Goal: Task Accomplishment & Management: Complete application form

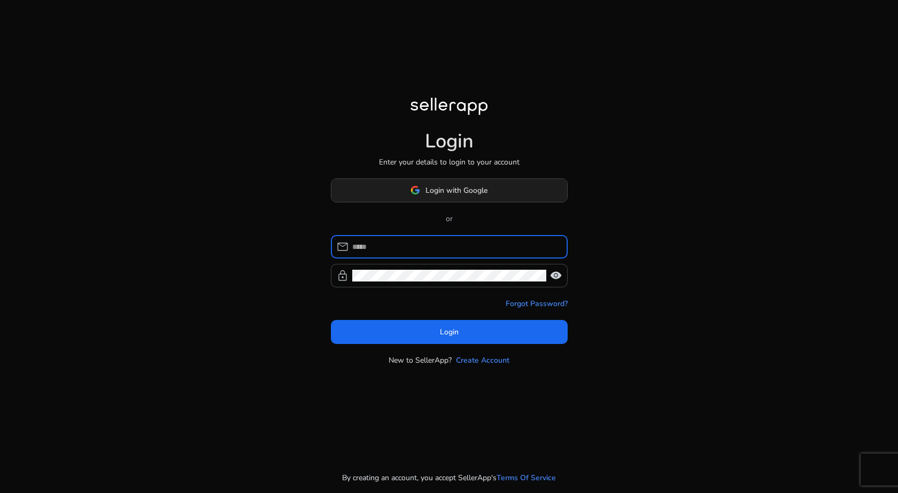
click at [375, 191] on span at bounding box center [449, 190] width 236 height 26
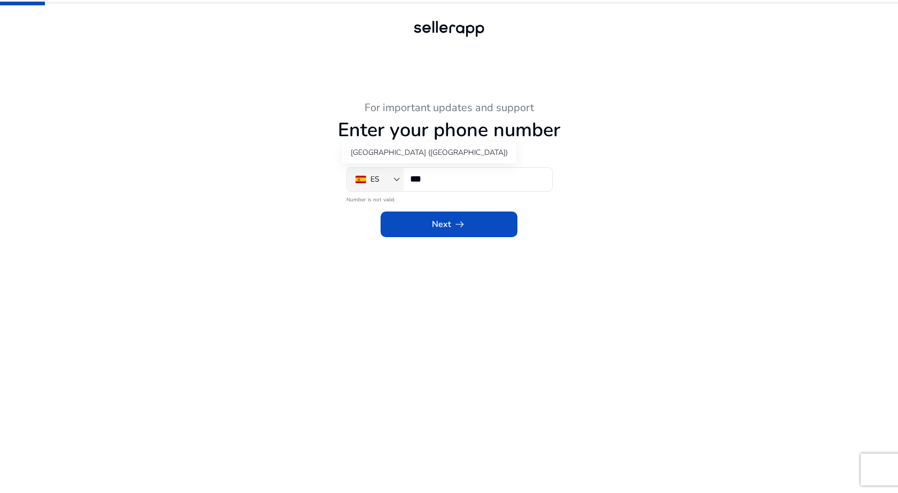
click at [379, 177] on div "ES" at bounding box center [374, 180] width 9 height 12
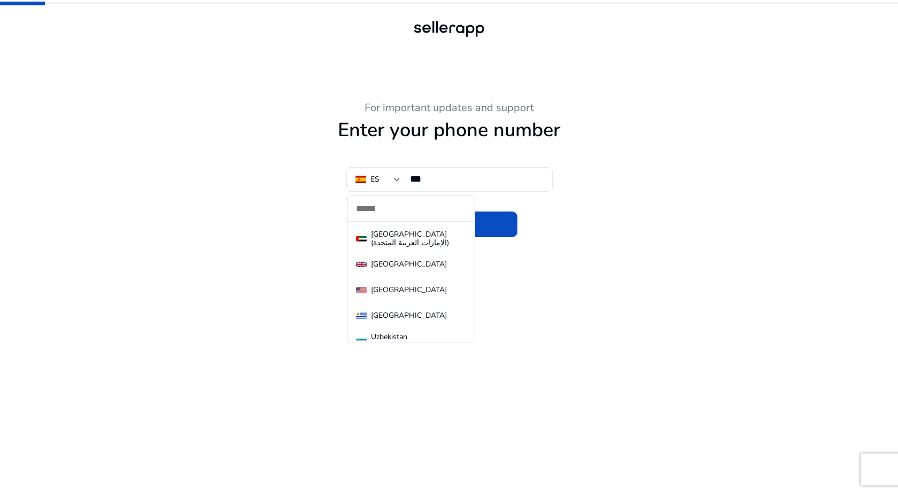
scroll to position [5836, 0]
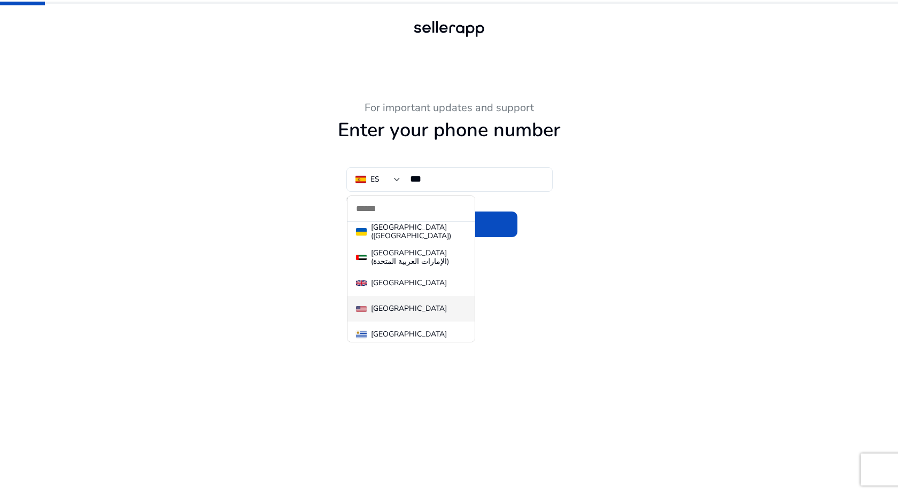
click at [387, 305] on div "[GEOGRAPHIC_DATA]" at bounding box center [409, 309] width 76 height 9
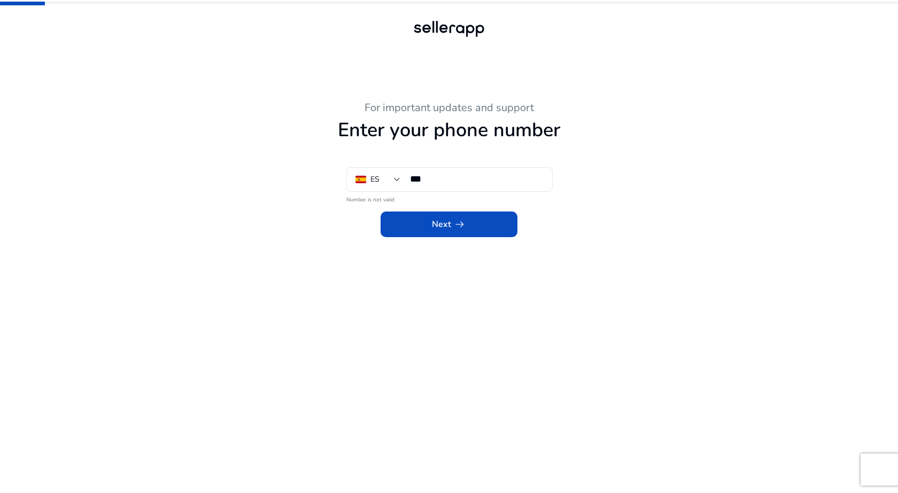
type input "**"
click at [428, 221] on span at bounding box center [449, 225] width 137 height 26
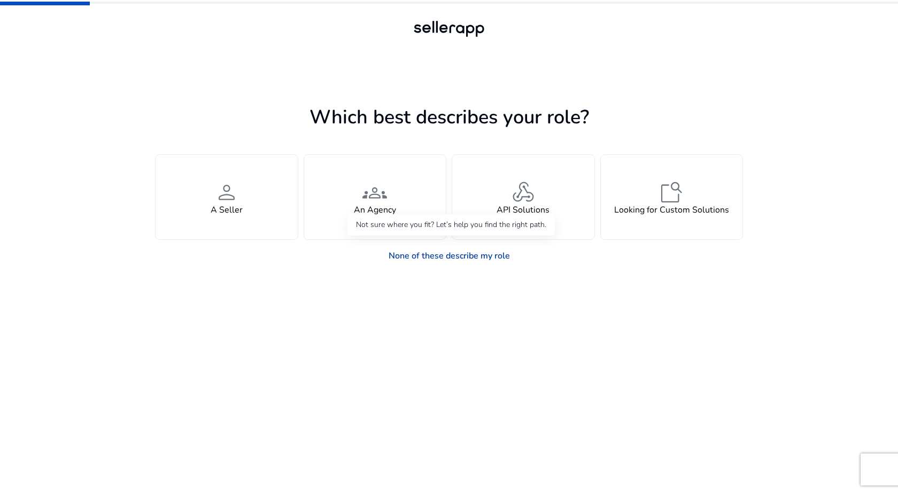
click at [416, 256] on link "None of these describe my role" at bounding box center [449, 255] width 138 height 21
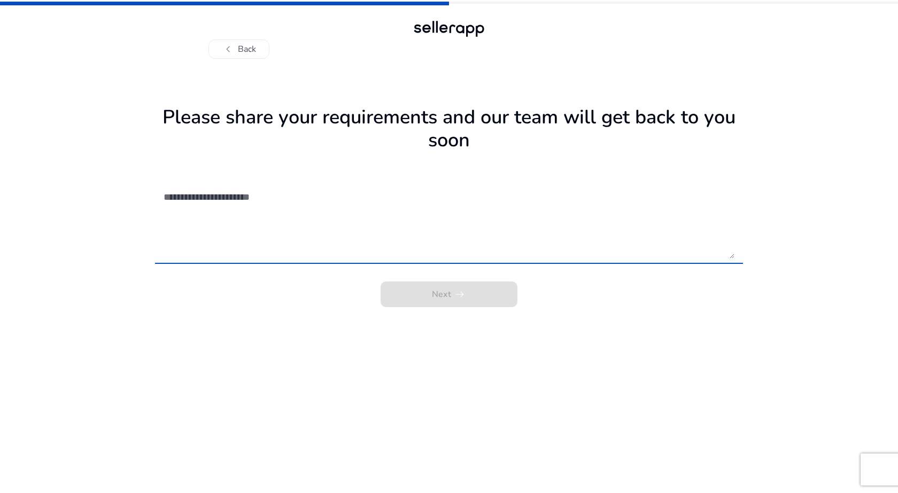
click at [381, 215] on textarea at bounding box center [449, 221] width 571 height 76
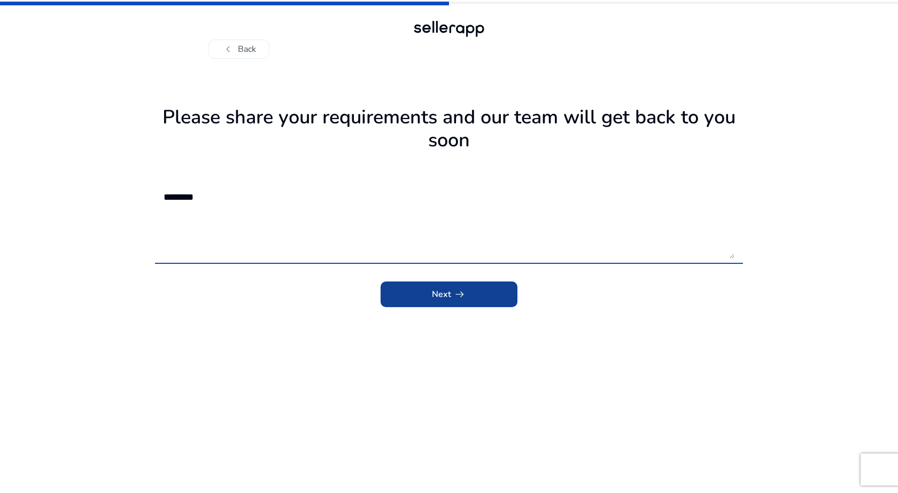
type textarea "********"
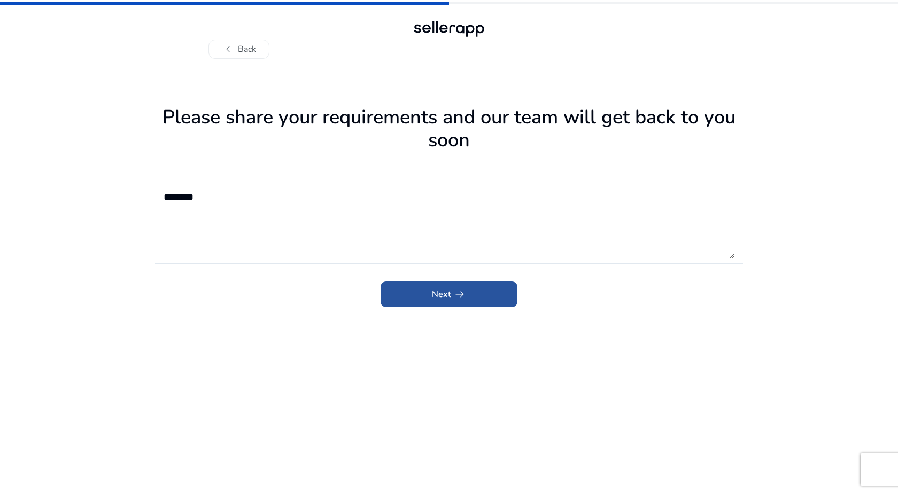
click at [512, 292] on span "submit" at bounding box center [449, 295] width 137 height 26
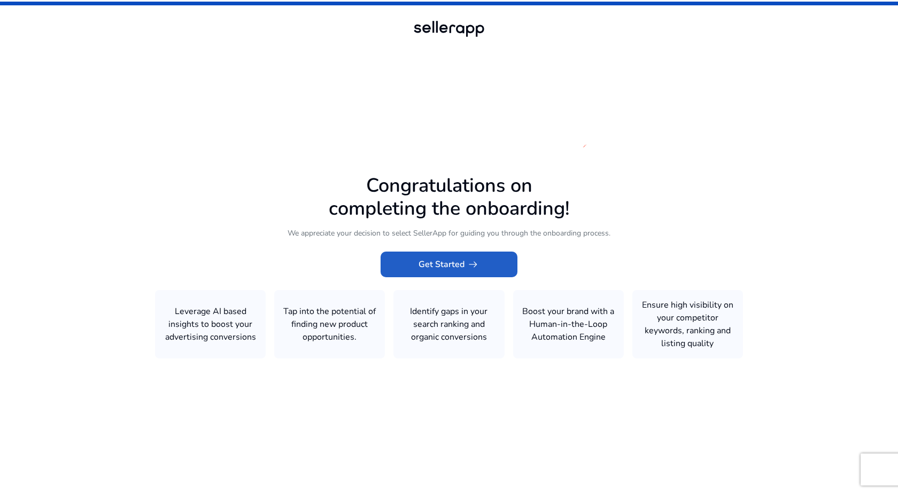
click at [440, 262] on span "Get Started arrow_right_alt" at bounding box center [449, 264] width 61 height 13
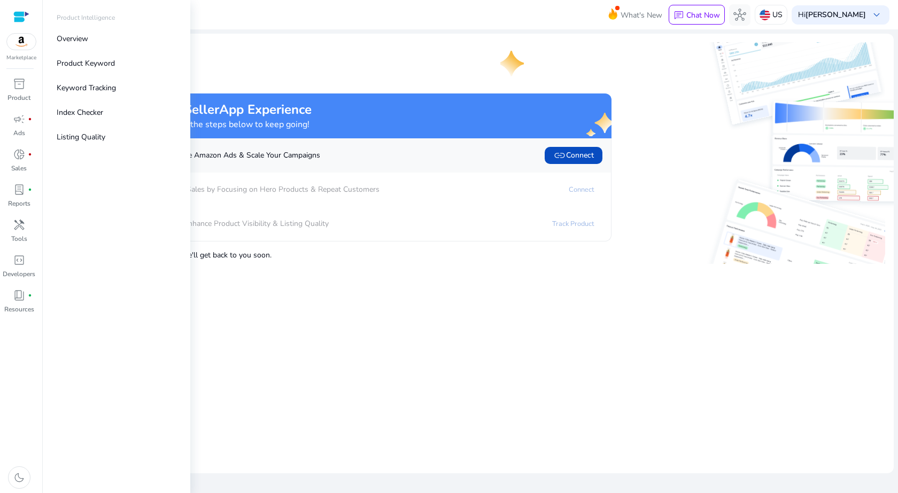
click at [26, 41] on img at bounding box center [21, 42] width 29 height 16
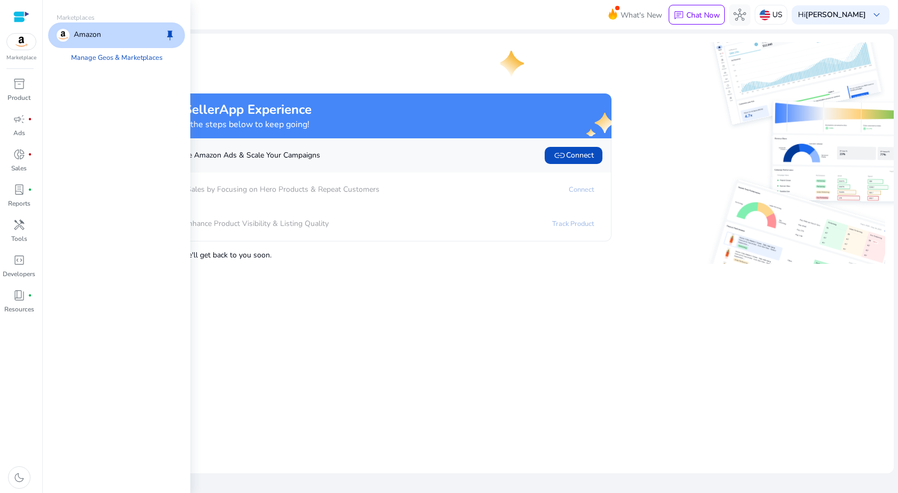
click at [101, 30] on p "Amazon" at bounding box center [87, 35] width 27 height 13
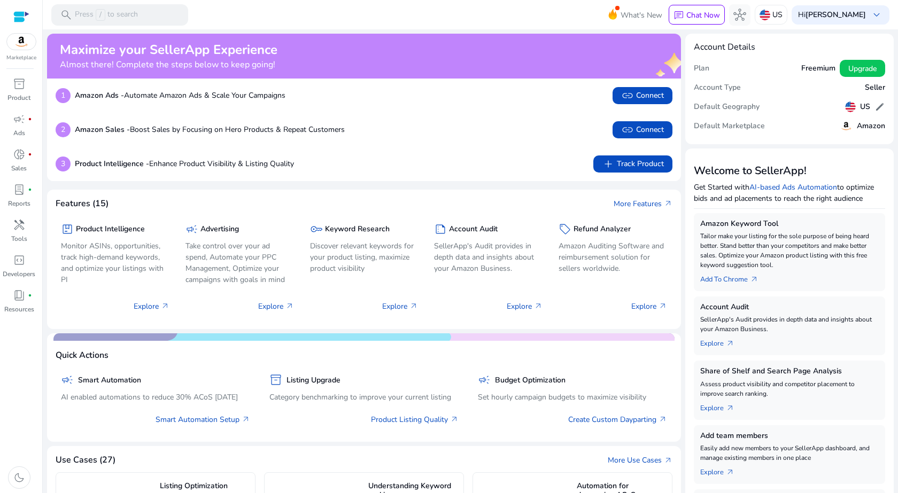
click at [807, 64] on h5 "Freemium" at bounding box center [818, 68] width 34 height 9
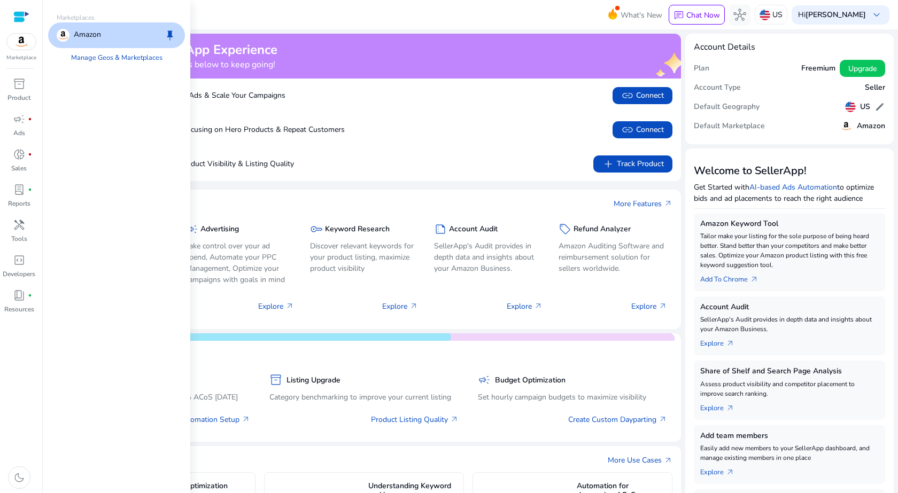
click at [29, 44] on img at bounding box center [21, 42] width 29 height 16
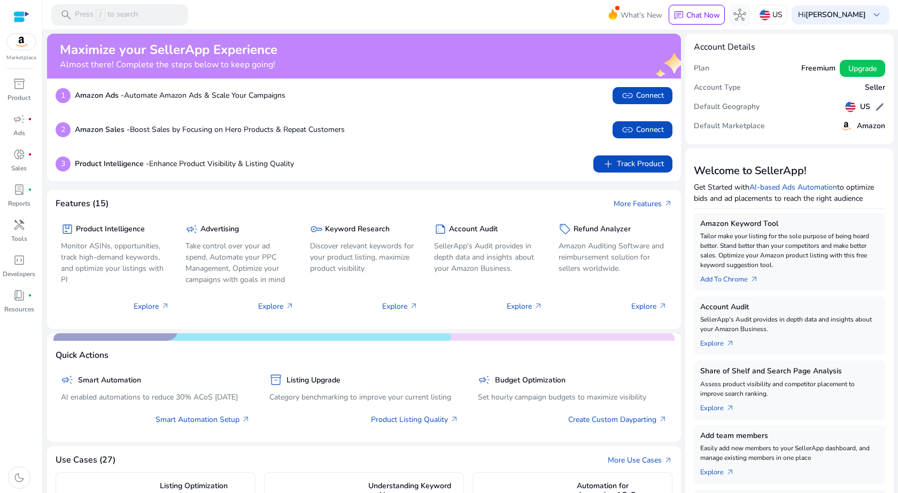
click at [244, 46] on h2 "Maximize your SellerApp Experience" at bounding box center [169, 50] width 218 height 16
click at [19, 189] on span "lab_profile" at bounding box center [19, 189] width 13 height 13
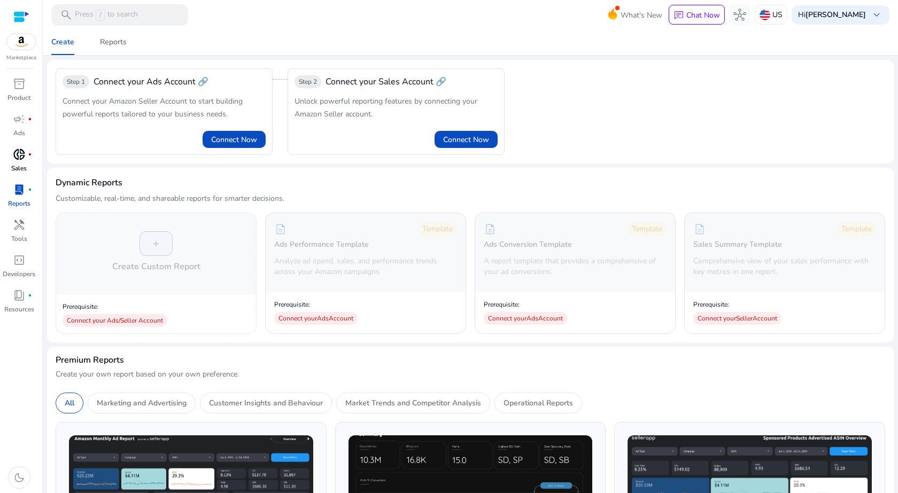
click at [23, 166] on p "Sales" at bounding box center [19, 169] width 16 height 10
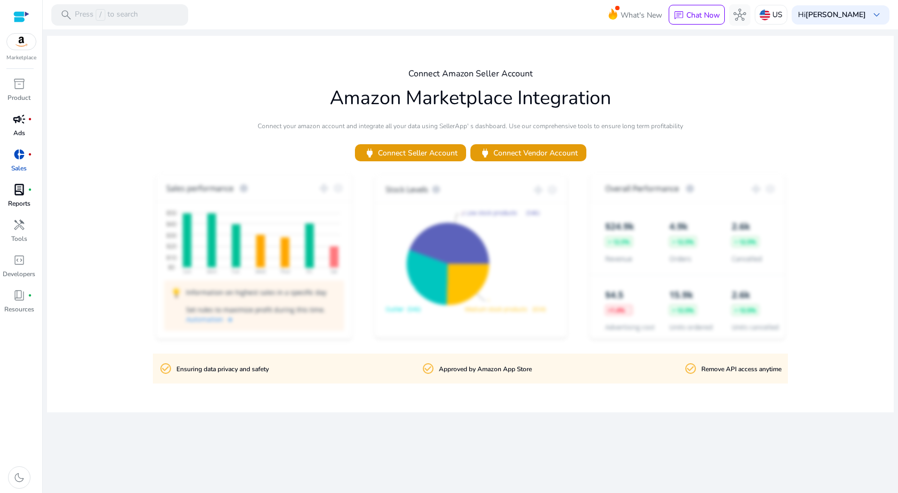
click at [29, 129] on link "campaign fiber_manual_record Ads" at bounding box center [19, 128] width 38 height 35
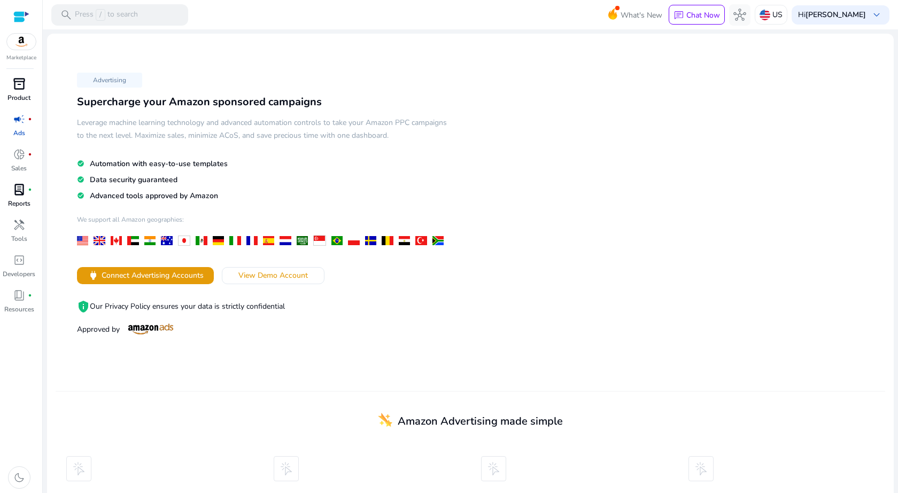
click at [31, 89] on div "inventory_2" at bounding box center [19, 83] width 30 height 17
